Goal: Task Accomplishment & Management: Complete application form

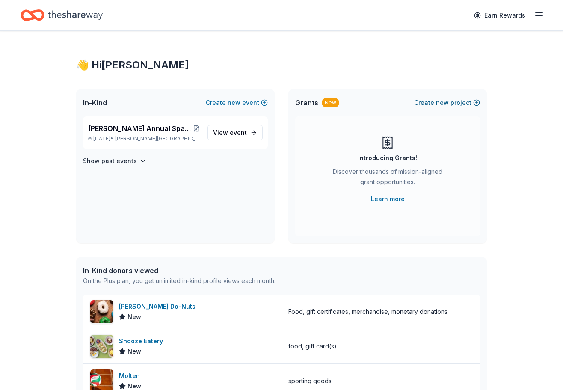
click at [443, 103] on span "new" at bounding box center [442, 103] width 13 height 10
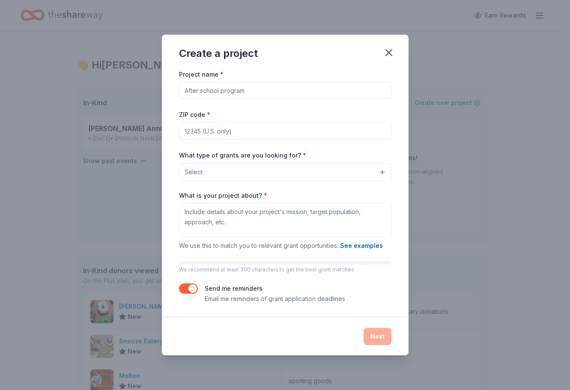
click at [278, 92] on input "Project name *" at bounding box center [285, 90] width 212 height 17
type input "Jackson Middle School Band - Silent Auction"
click at [333, 59] on div "Create a project" at bounding box center [285, 52] width 247 height 34
click at [209, 131] on input "ZIP code *" at bounding box center [285, 130] width 212 height 17
type input "78230"
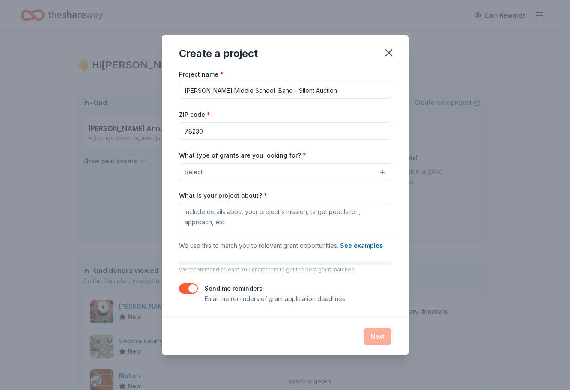
click at [218, 175] on button "Select" at bounding box center [285, 172] width 212 height 18
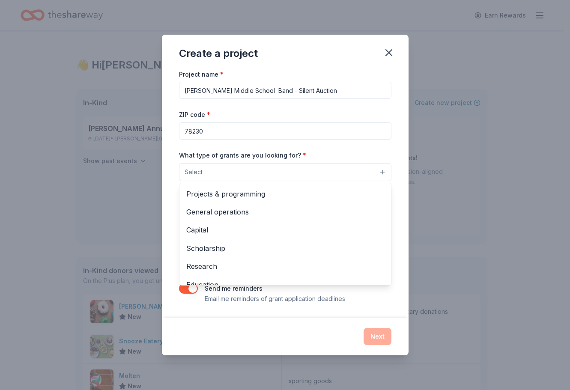
click at [392, 53] on div "Create a project Project name * Jackson Middle School Band - Silent Auction ZIP…" at bounding box center [285, 195] width 247 height 321
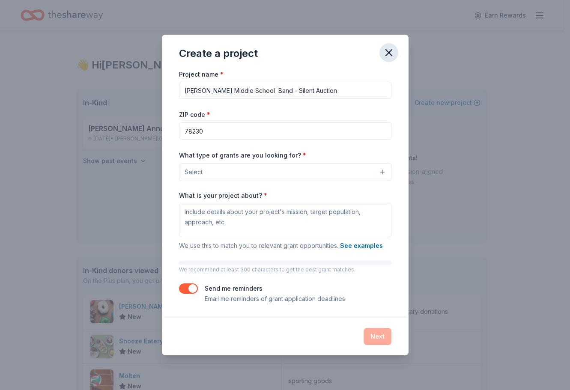
click at [390, 54] on icon "button" at bounding box center [389, 53] width 6 height 6
click at [388, 50] on icon "button" at bounding box center [389, 53] width 12 height 12
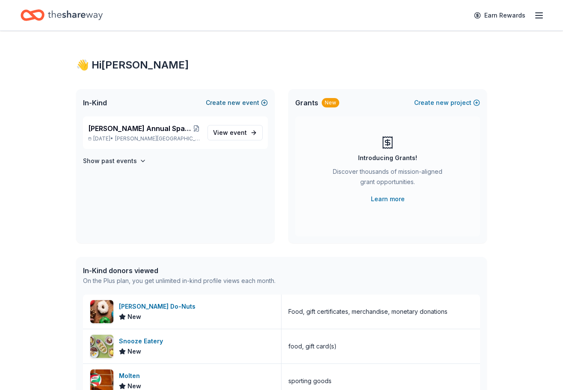
click at [225, 105] on button "Create new event" at bounding box center [237, 103] width 62 height 10
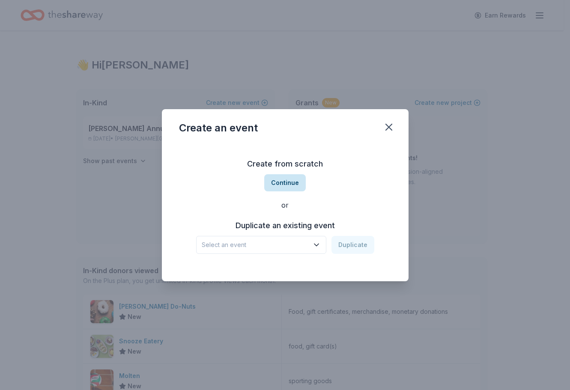
click at [293, 185] on button "Continue" at bounding box center [285, 182] width 42 height 17
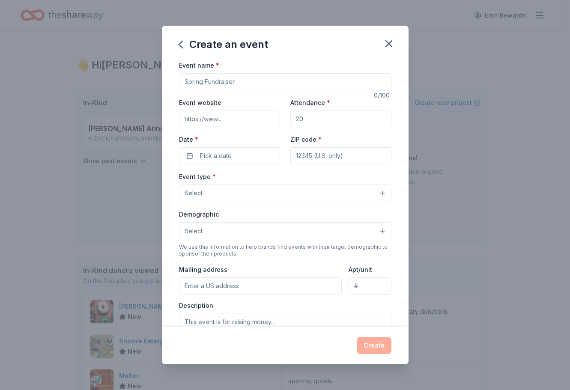
click at [219, 84] on input "Event name *" at bounding box center [285, 81] width 212 height 17
type input "[PERSON_NAME] Middle School Band - Silent Auction"
click at [304, 121] on input "Attendance *" at bounding box center [340, 118] width 101 height 17
drag, startPoint x: 301, startPoint y: 119, endPoint x: 291, endPoint y: 119, distance: 10.3
click at [291, 119] on input "Attendance *" at bounding box center [340, 118] width 101 height 17
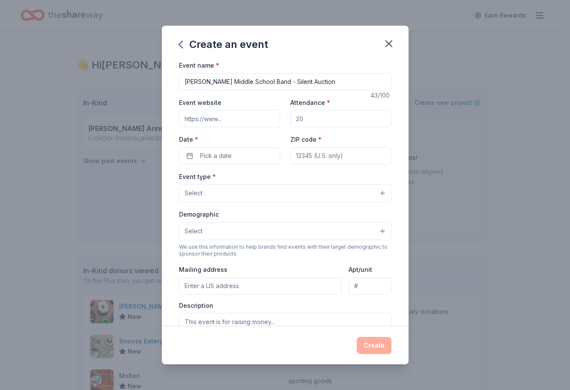
type input "200"
click at [187, 155] on button "Pick a date" at bounding box center [229, 155] width 101 height 17
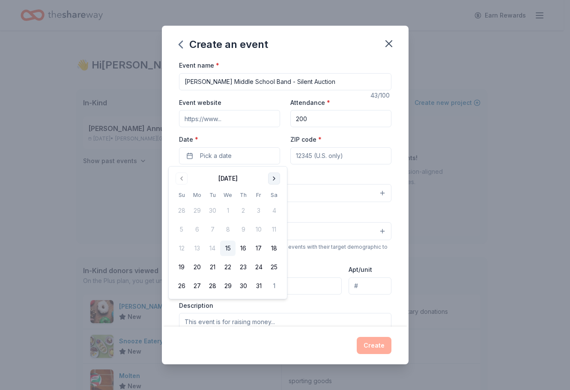
click at [268, 177] on button "Go to next month" at bounding box center [274, 178] width 12 height 12
click at [211, 227] on button "10" at bounding box center [212, 229] width 15 height 15
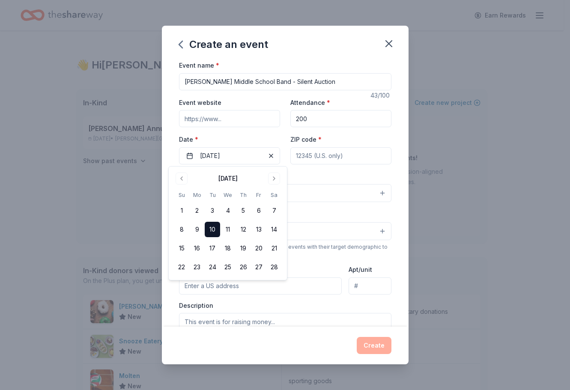
click at [301, 158] on input "ZIP code *" at bounding box center [340, 155] width 101 height 17
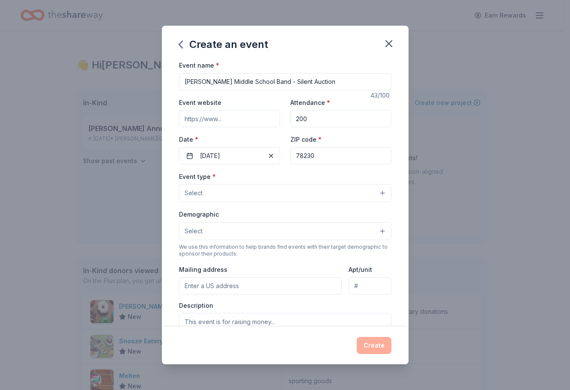
type input "78230"
click at [193, 195] on span "Select" at bounding box center [193, 193] width 18 height 10
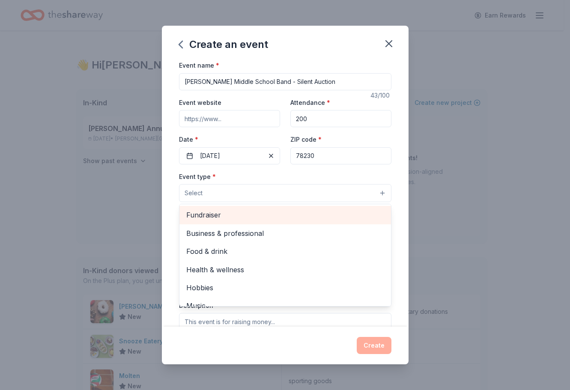
click at [205, 216] on span "Fundraiser" at bounding box center [285, 214] width 198 height 11
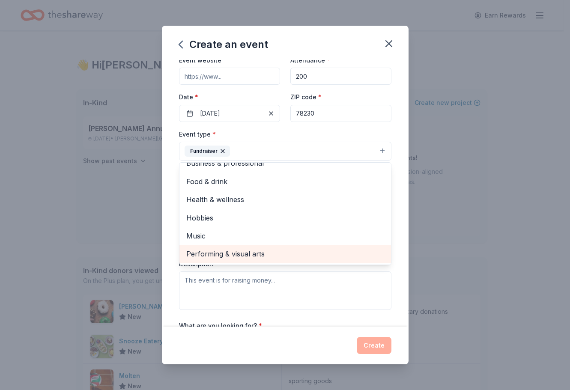
scroll to position [43, 0]
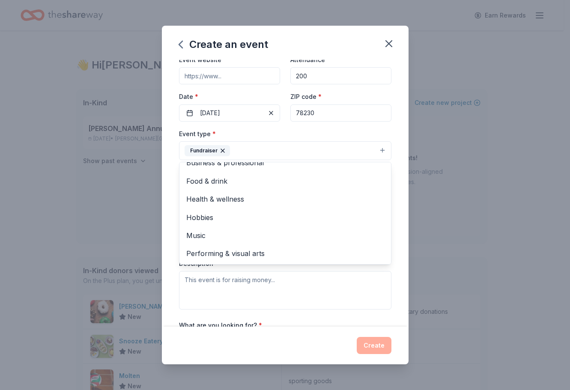
click at [221, 299] on div "Event type * Fundraiser Business & professional Food & drink Health & wellness …" at bounding box center [285, 218] width 212 height 181
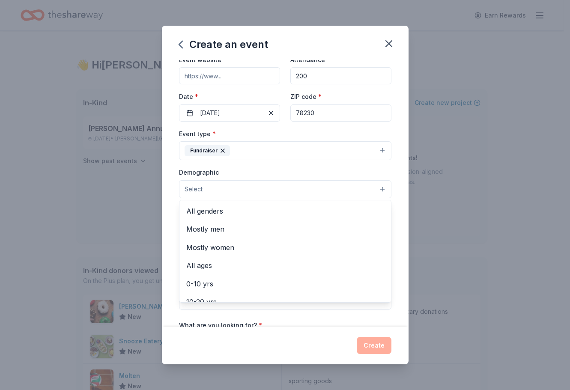
click at [206, 195] on button "Select" at bounding box center [285, 189] width 212 height 18
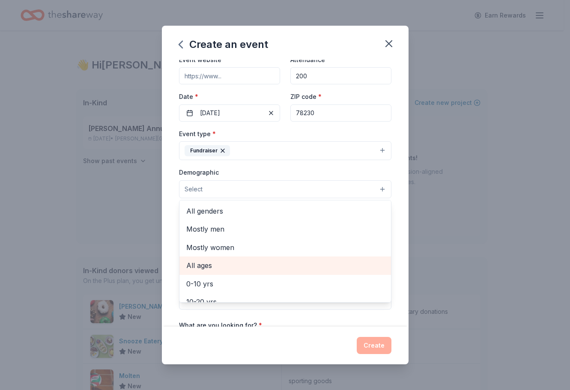
click at [222, 265] on span "All ages" at bounding box center [285, 265] width 198 height 11
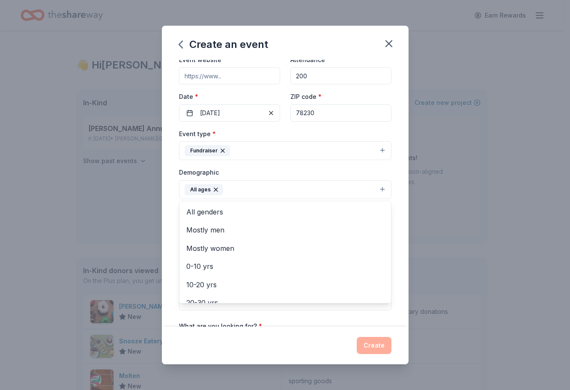
click at [394, 233] on div "Event name * Jackson Middle School Band - Silent Auction 43 /100 Event website …" at bounding box center [285, 193] width 247 height 267
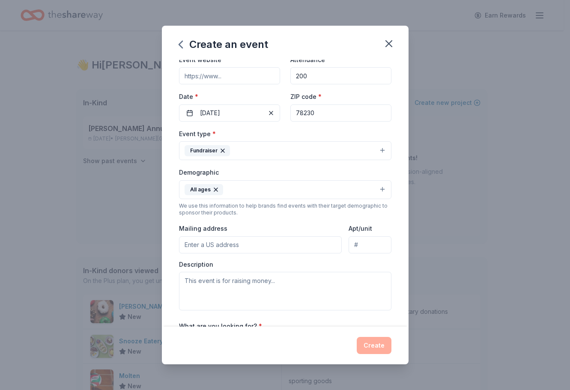
click at [213, 247] on input "Mailing address" at bounding box center [260, 244] width 163 height 17
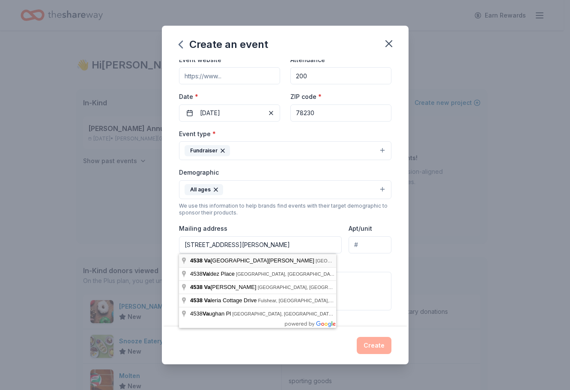
type input "4538 Vance Jackson Road, San Antonio, TX, 78230"
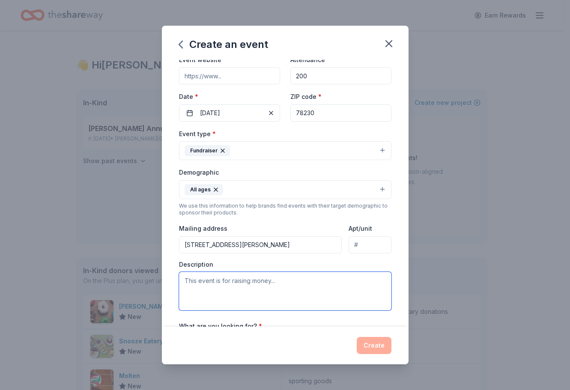
click at [193, 287] on textarea at bounding box center [285, 291] width 212 height 39
paste textarea "We are requesting a donation of any kind for our Silent Auction for the [PERSON…"
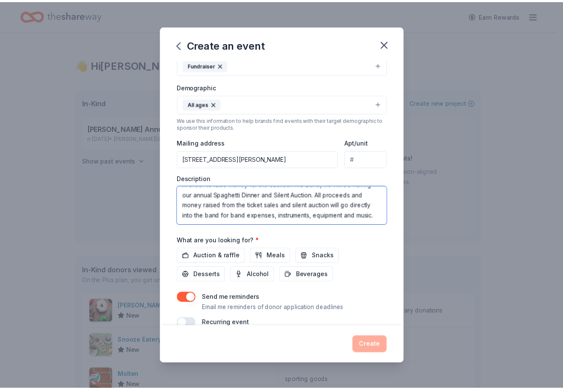
scroll to position [144, 0]
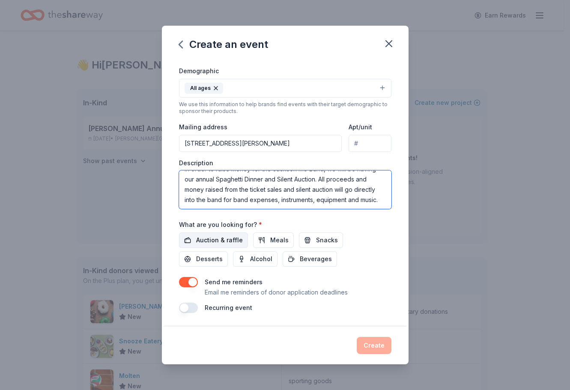
type textarea "We are requesting a donation of any kind for our Silent Auction for the [PERSON…"
click at [221, 238] on span "Auction & raffle" at bounding box center [219, 240] width 47 height 10
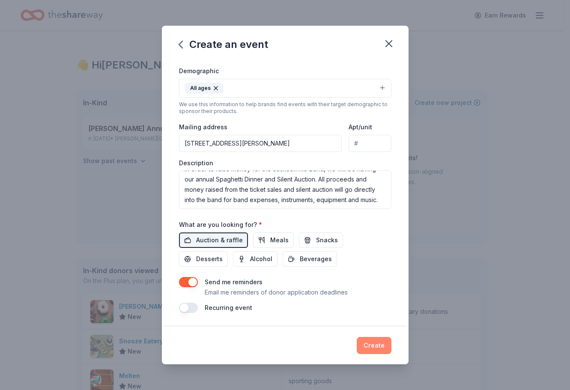
click at [364, 341] on button "Create" at bounding box center [374, 345] width 35 height 17
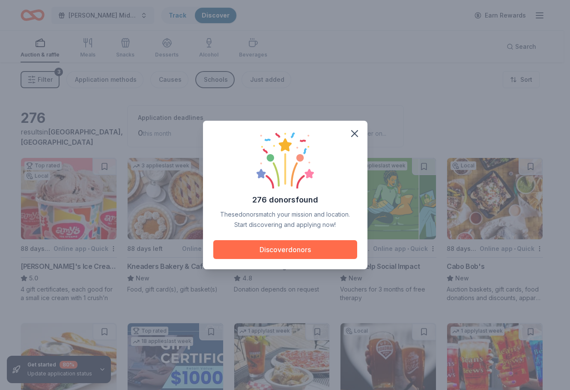
click at [266, 244] on button "Discover donors" at bounding box center [285, 249] width 144 height 19
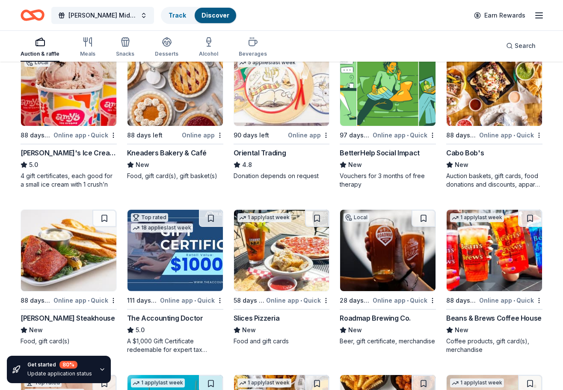
scroll to position [128, 0]
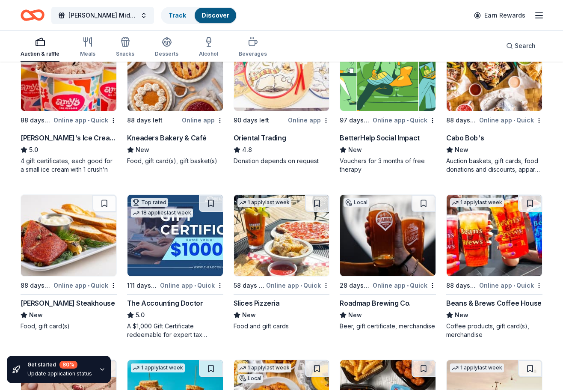
click at [241, 135] on div "Oriental Trading" at bounding box center [260, 138] width 53 height 10
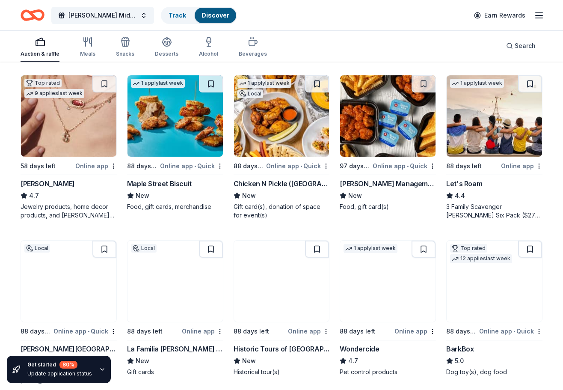
scroll to position [428, 0]
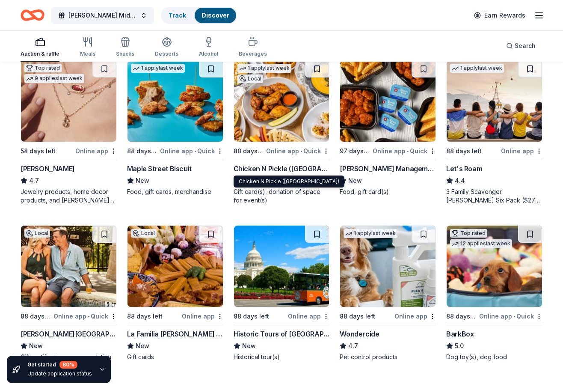
click at [289, 170] on div "Chicken N Pickle (San Antonio)" at bounding box center [282, 168] width 96 height 10
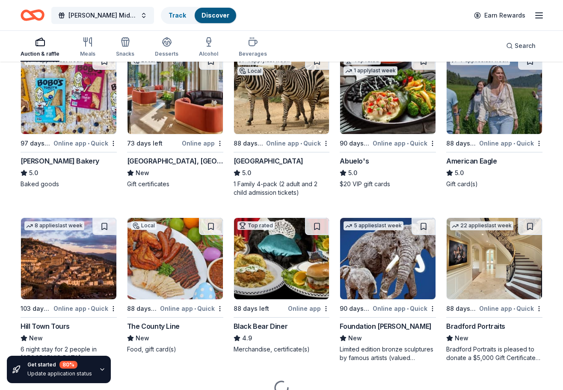
scroll to position [1106, 0]
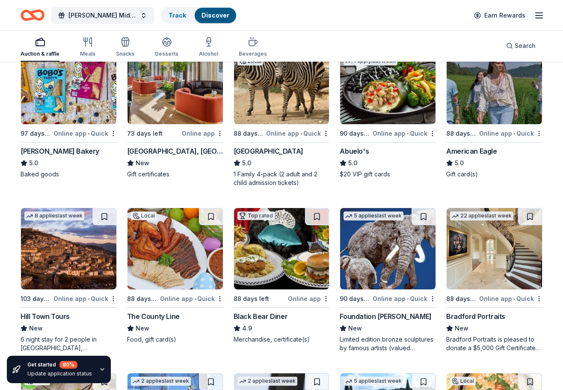
click at [276, 150] on div "San Antonio Zoo" at bounding box center [269, 151] width 70 height 10
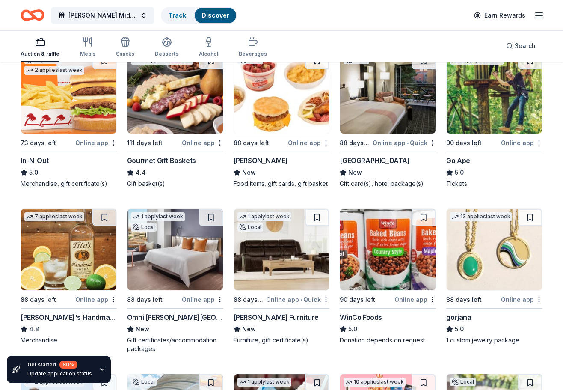
scroll to position [1577, 0]
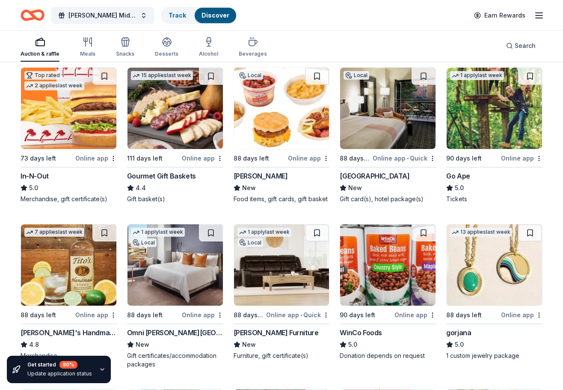
click at [48, 174] on div "In-N-Out" at bounding box center [35, 176] width 28 height 10
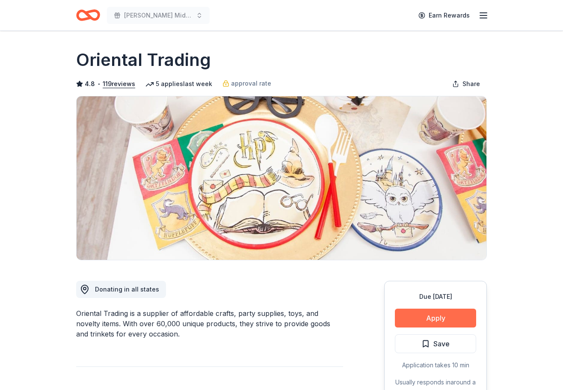
click at [423, 319] on button "Apply" at bounding box center [435, 318] width 81 height 19
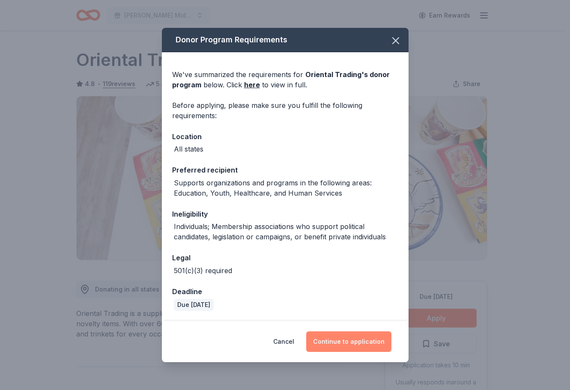
click at [373, 341] on button "Continue to application" at bounding box center [348, 341] width 85 height 21
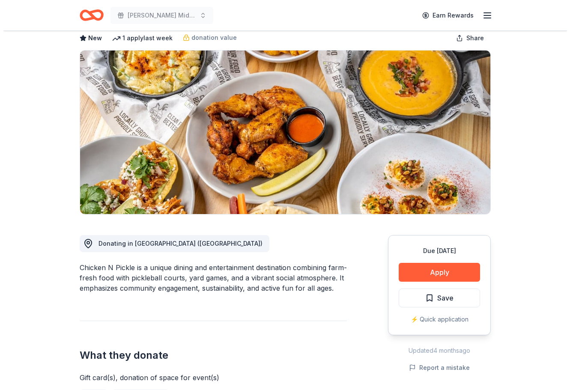
scroll to position [86, 0]
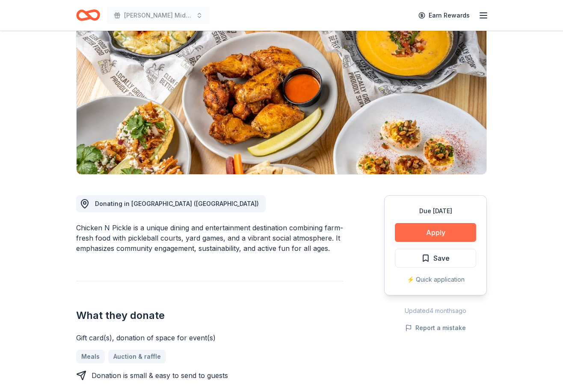
click at [419, 232] on button "Apply" at bounding box center [435, 232] width 81 height 19
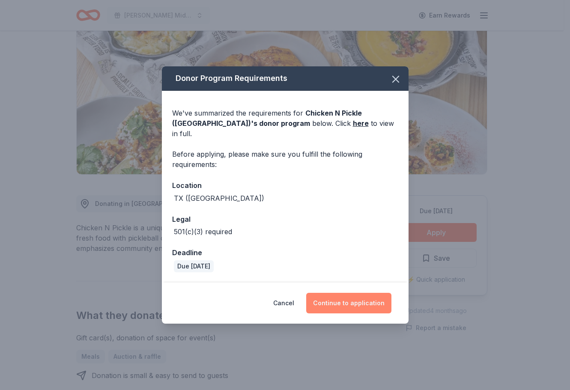
click at [349, 293] on button "Continue to application" at bounding box center [348, 303] width 85 height 21
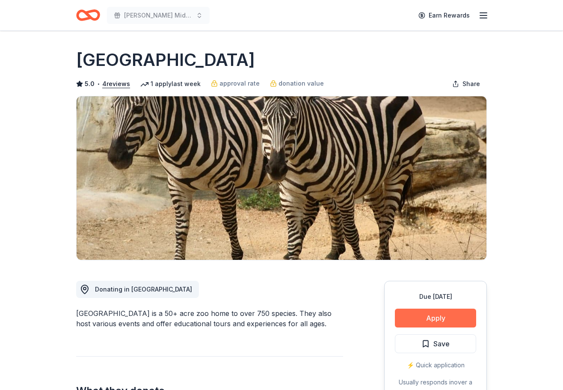
click at [455, 315] on button "Apply" at bounding box center [435, 318] width 81 height 19
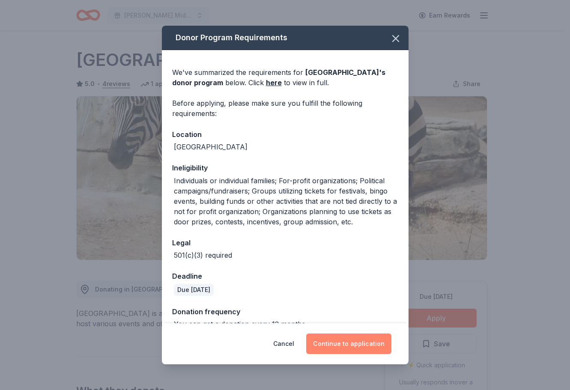
click at [339, 339] on button "Continue to application" at bounding box center [348, 343] width 85 height 21
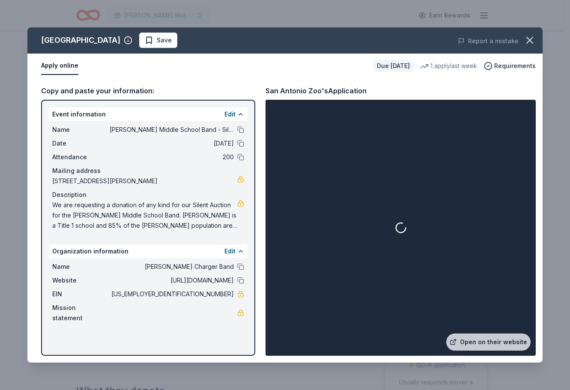
click at [346, 203] on div at bounding box center [400, 227] width 267 height 253
click at [478, 344] on link "Open on their website" at bounding box center [488, 341] width 84 height 17
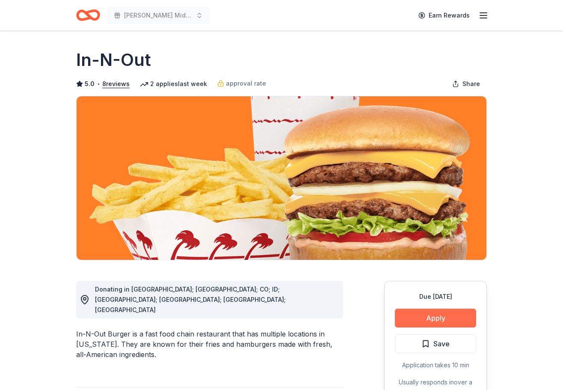
click at [443, 319] on button "Apply" at bounding box center [435, 318] width 81 height 19
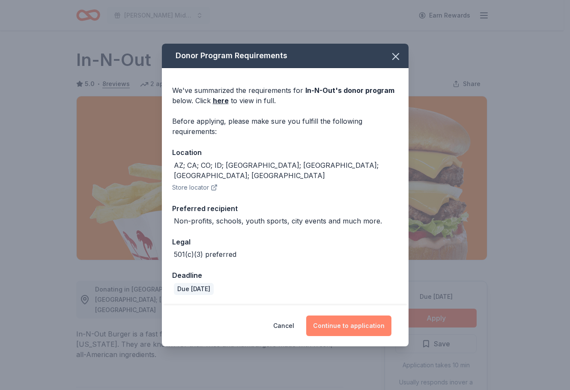
click at [352, 321] on button "Continue to application" at bounding box center [348, 325] width 85 height 21
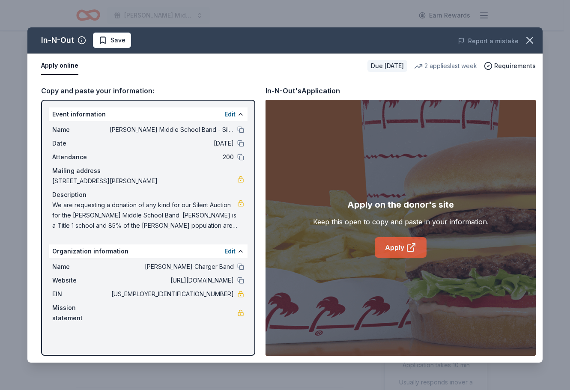
click at [381, 246] on link "Apply" at bounding box center [400, 247] width 52 height 21
